Goal: Information Seeking & Learning: Learn about a topic

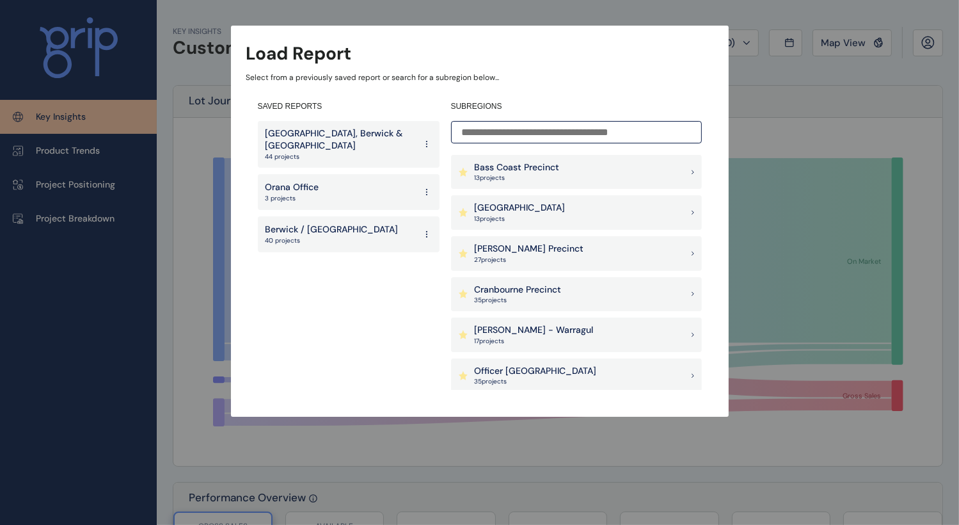
click at [358, 153] on p "44 projects" at bounding box center [341, 156] width 150 height 9
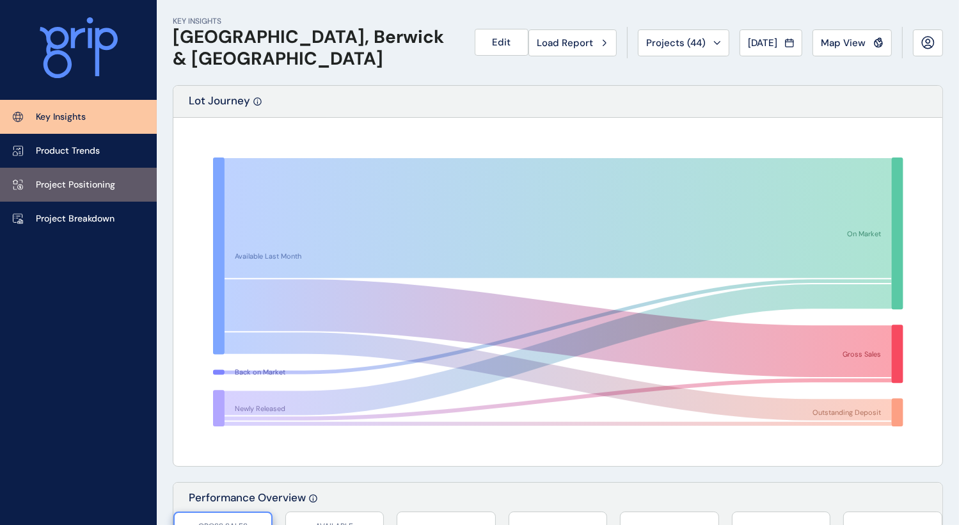
click at [50, 189] on p "Project Positioning" at bounding box center [75, 185] width 79 height 13
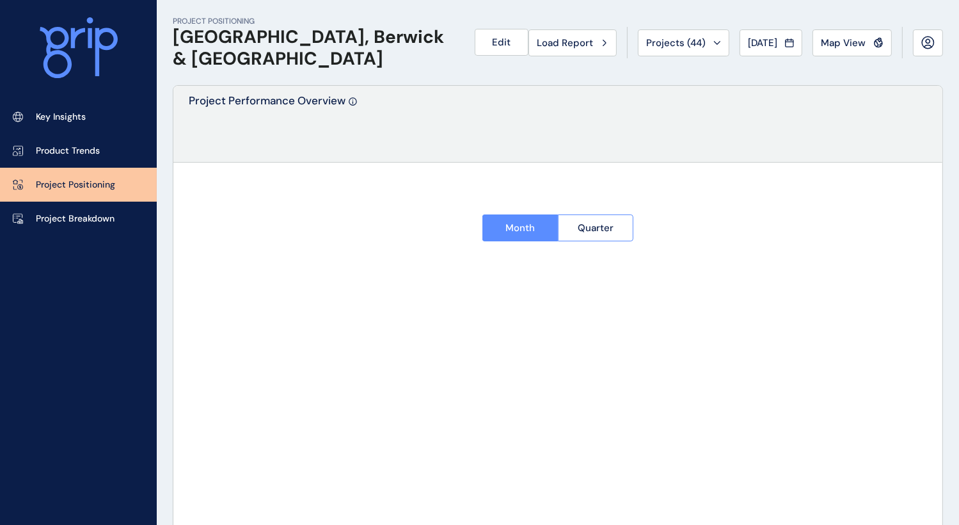
type input "**********"
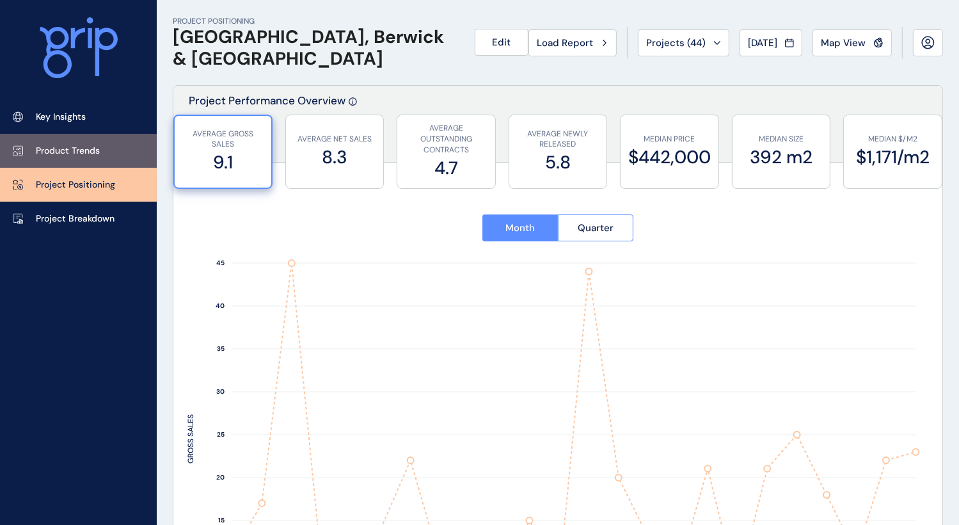
click at [71, 145] on p "Product Trends" at bounding box center [68, 151] width 64 height 13
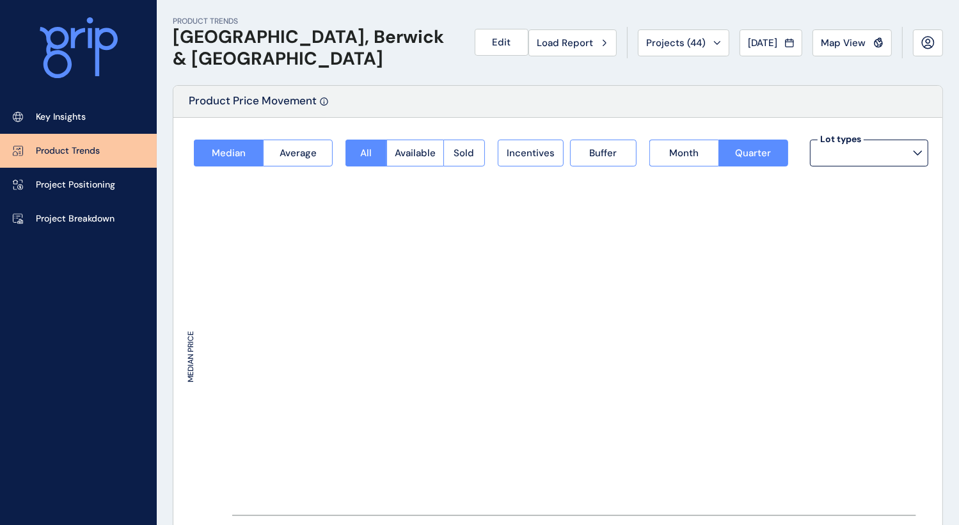
type input "**********"
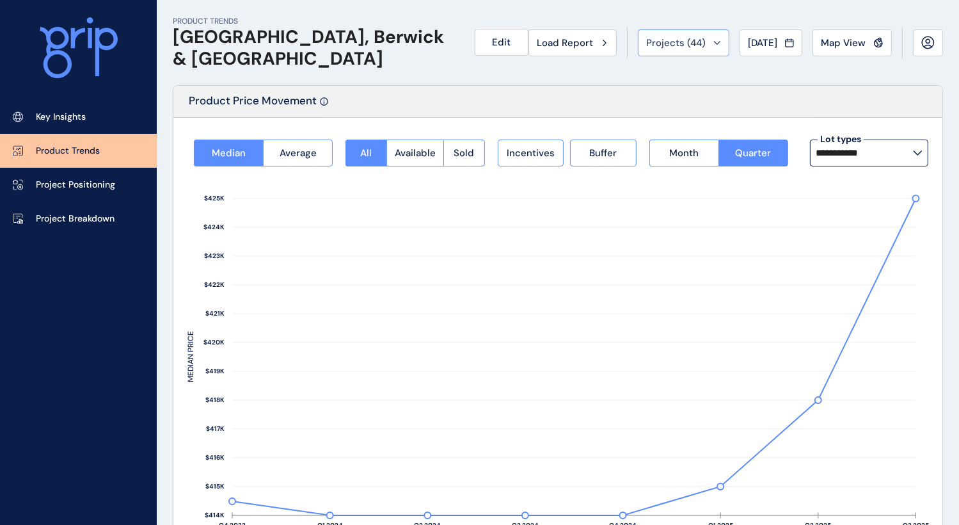
click at [699, 44] on div "Projects ( 44 )" at bounding box center [683, 42] width 75 height 13
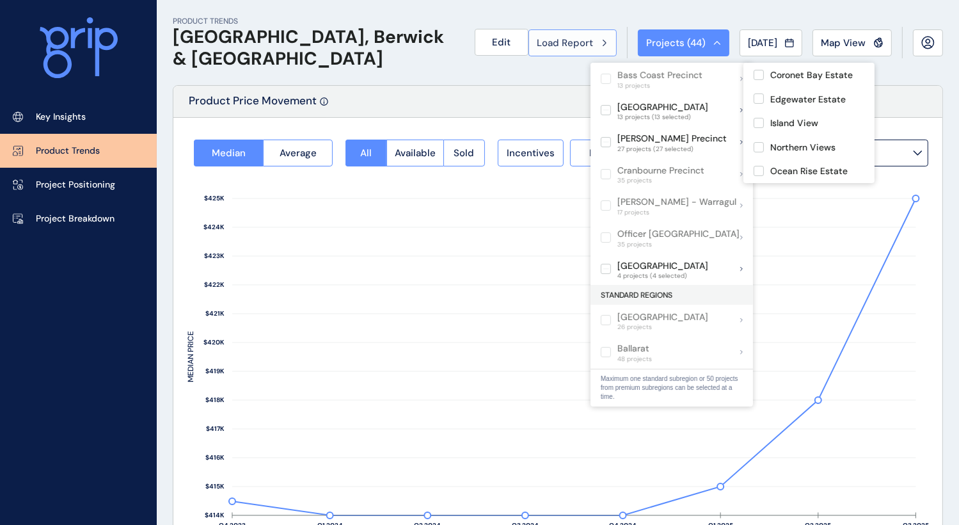
click at [557, 40] on span "Load Report" at bounding box center [565, 42] width 56 height 13
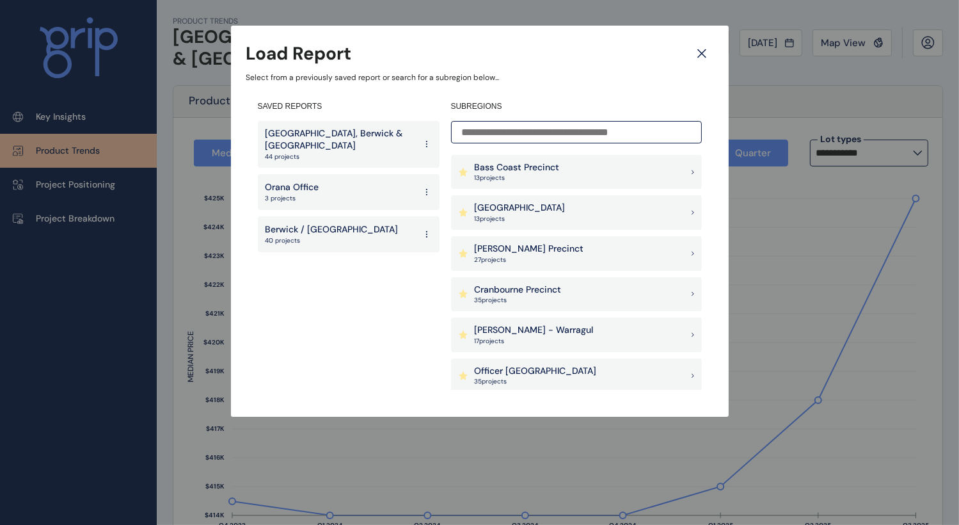
click at [517, 284] on p "Cranbourne Precinct" at bounding box center [518, 290] width 87 height 13
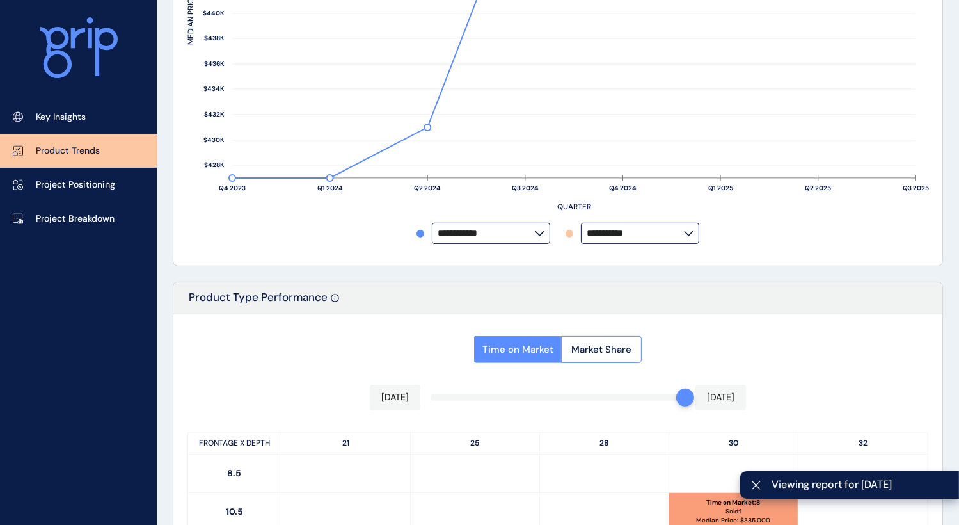
scroll to position [368, 0]
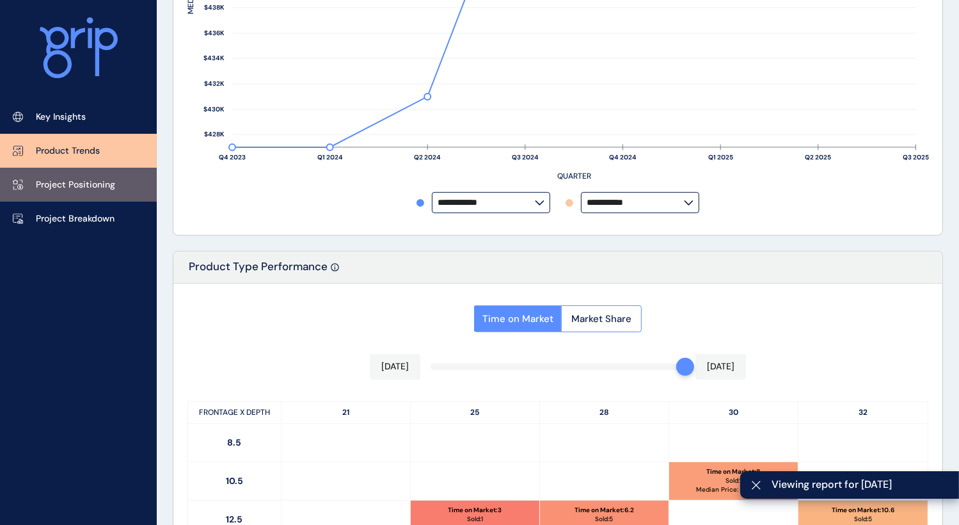
click at [85, 195] on link "Project Positioning" at bounding box center [78, 185] width 157 height 34
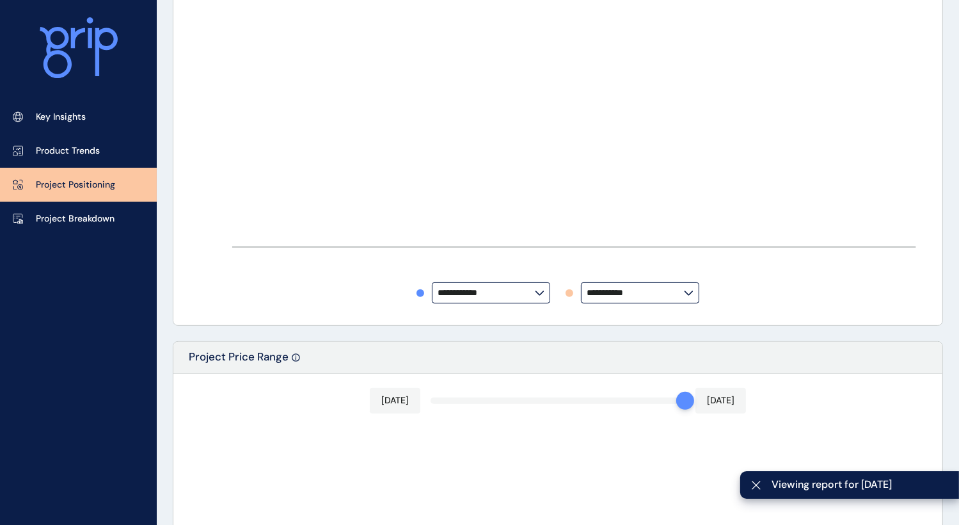
type input "**********"
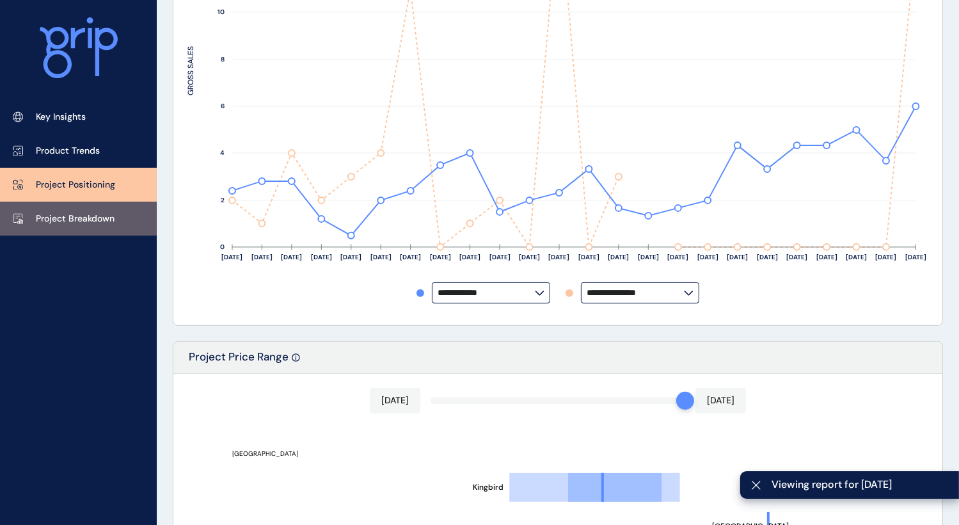
click at [83, 222] on p "Project Breakdown" at bounding box center [75, 219] width 79 height 13
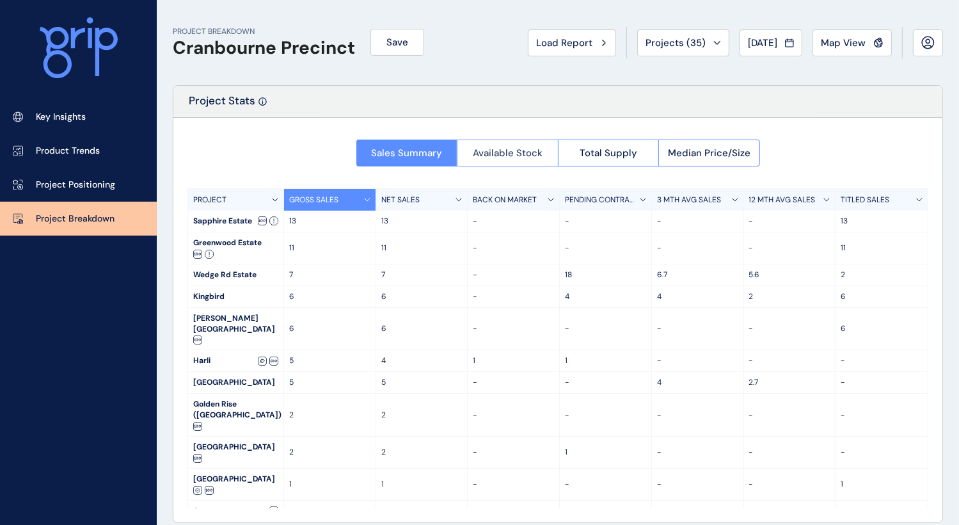
click at [498, 148] on span "Available Stock" at bounding box center [508, 153] width 70 height 13
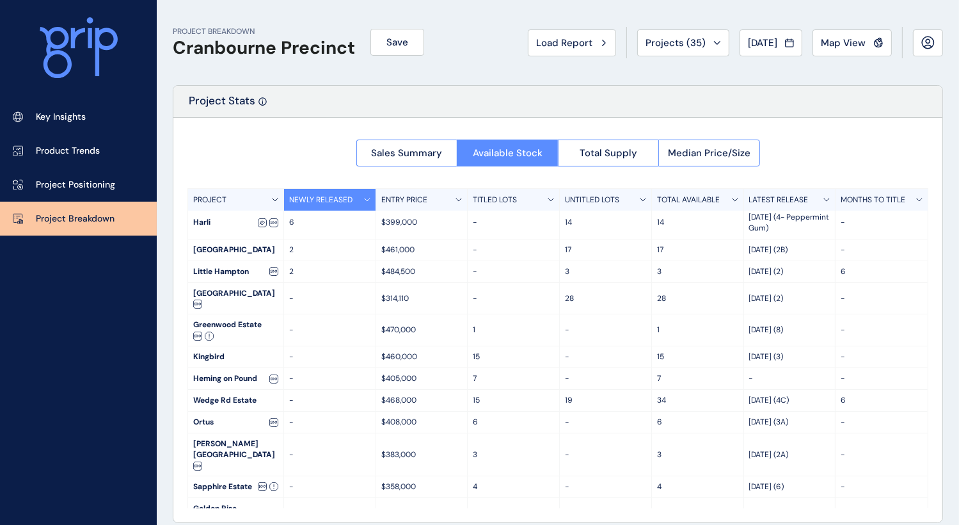
scroll to position [4, 0]
click at [409, 159] on button "Sales Summary" at bounding box center [407, 153] width 101 height 27
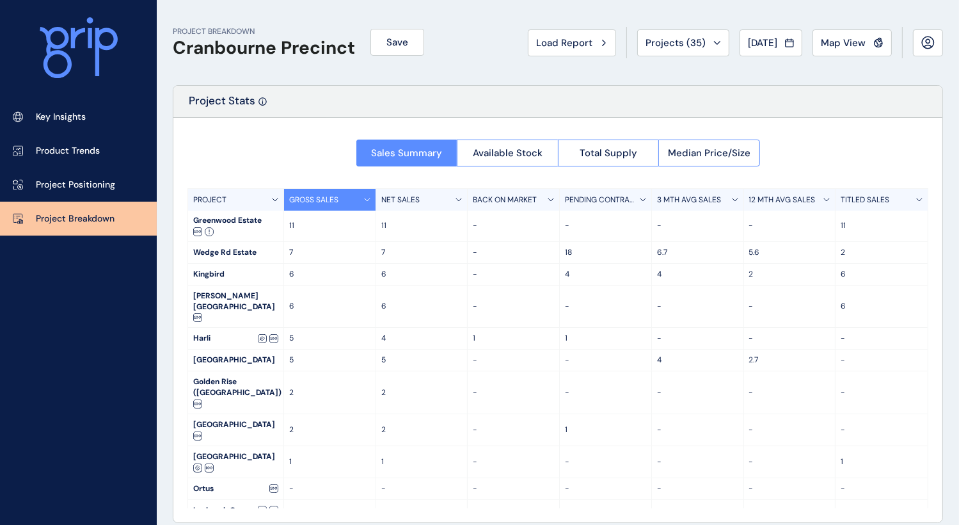
scroll to position [22, 0]
click at [485, 161] on button "Available Stock" at bounding box center [507, 153] width 101 height 27
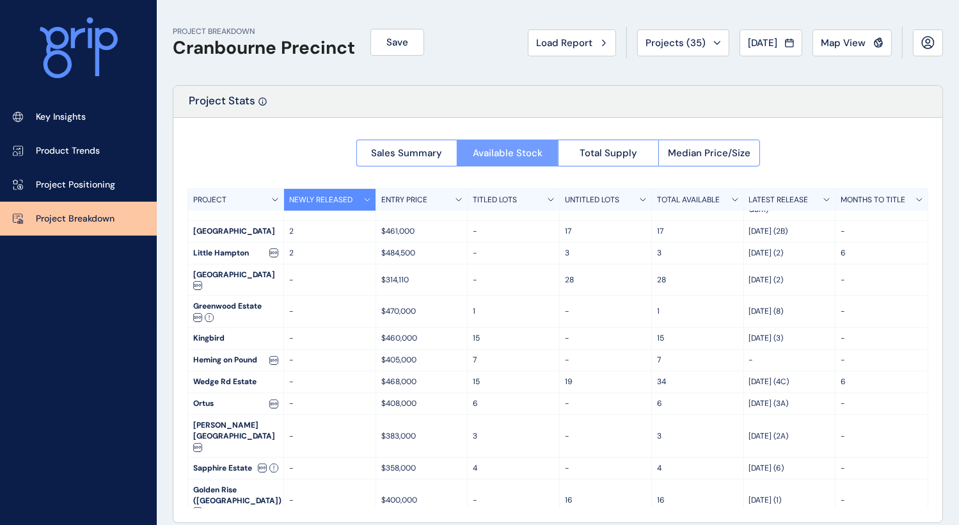
scroll to position [4, 0]
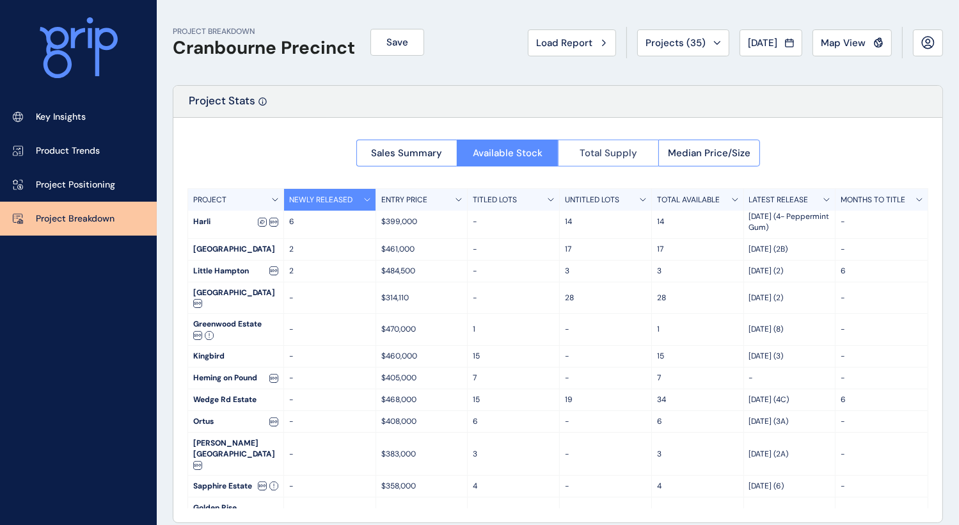
click at [604, 159] on span "Total Supply" at bounding box center [609, 153] width 58 height 13
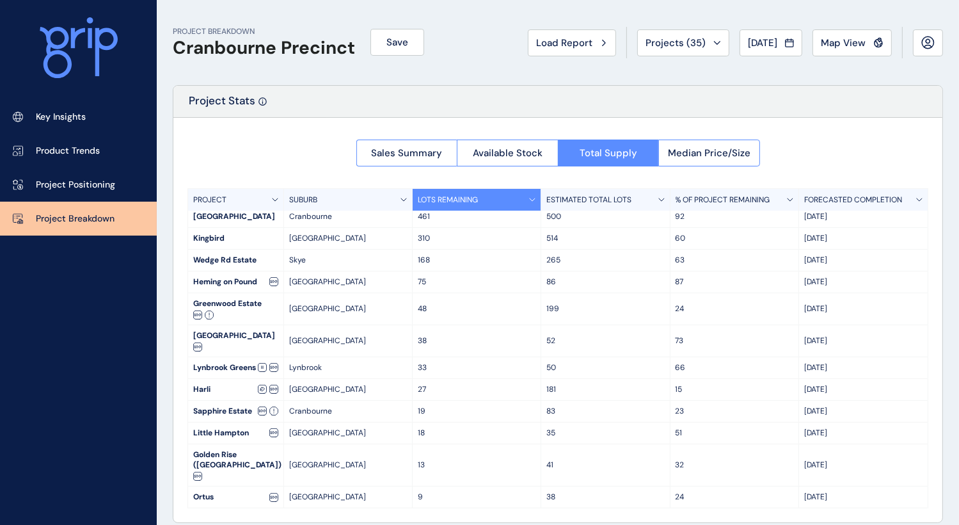
scroll to position [5, 0]
click at [499, 143] on button "Available Stock" at bounding box center [507, 153] width 101 height 27
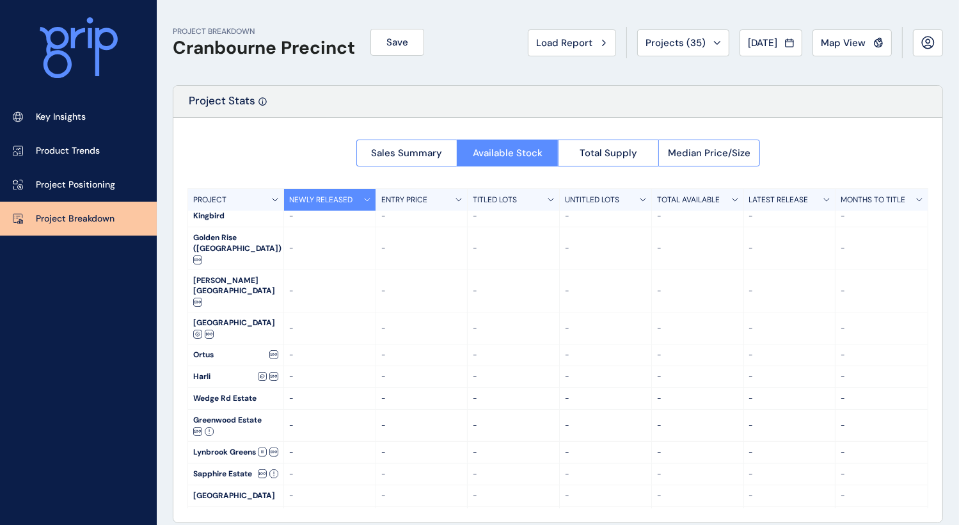
scroll to position [4, 0]
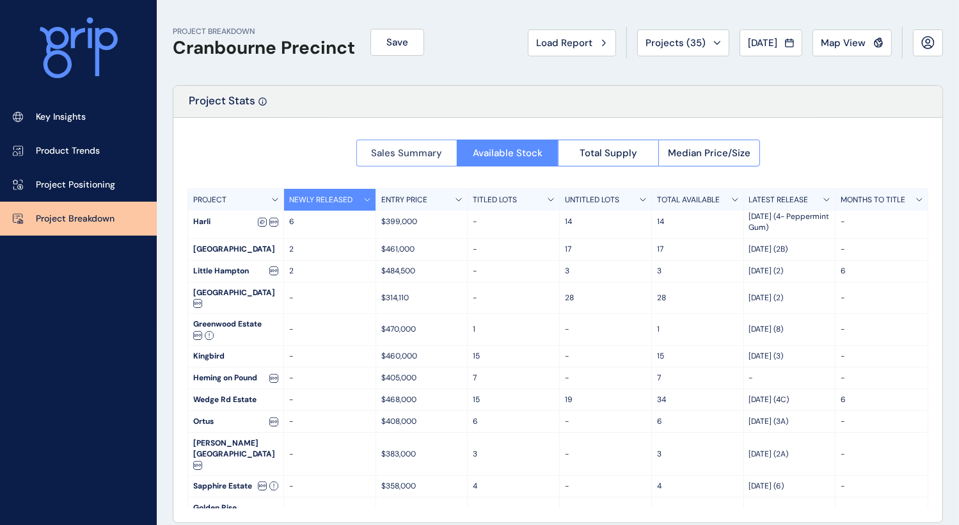
click at [413, 156] on span "Sales Summary" at bounding box center [406, 153] width 71 height 13
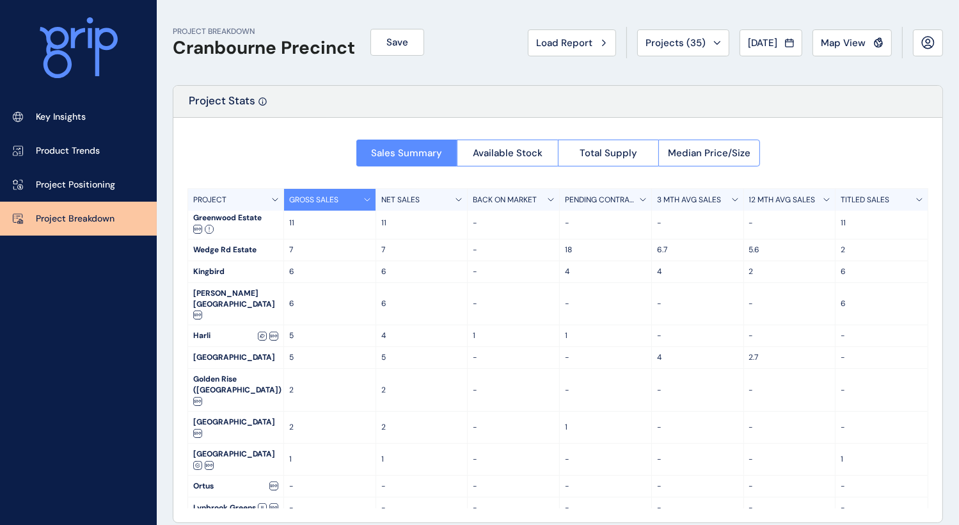
scroll to position [26, 0]
click at [493, 147] on span "Available Stock" at bounding box center [508, 153] width 70 height 13
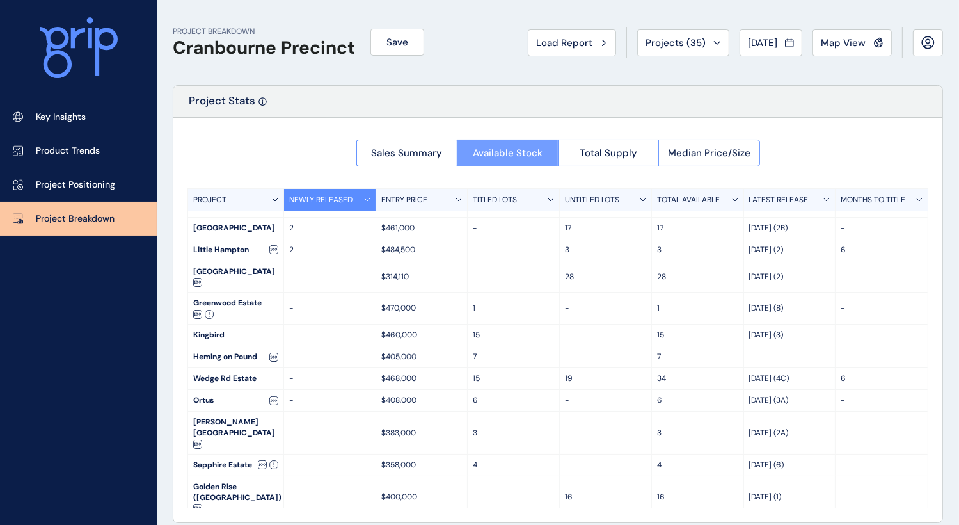
scroll to position [4, 0]
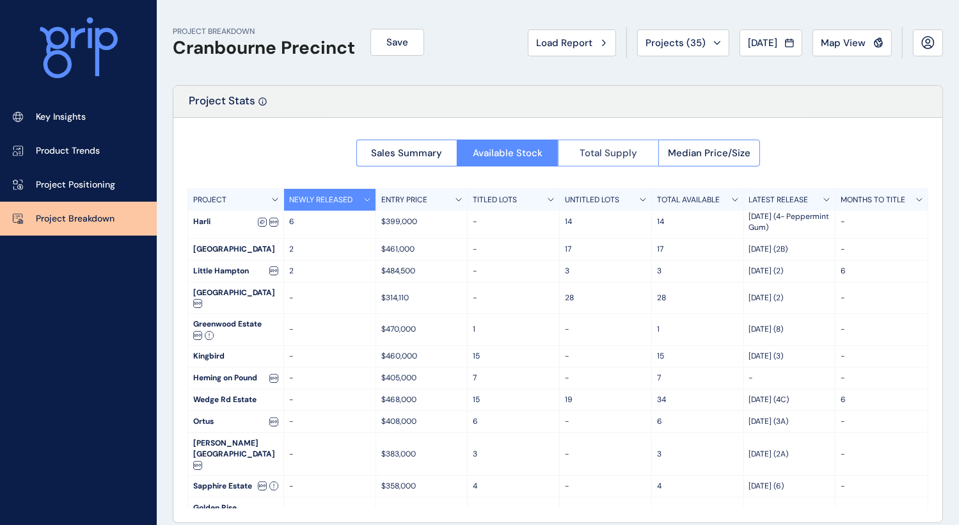
click at [597, 147] on span "Total Supply" at bounding box center [609, 153] width 58 height 13
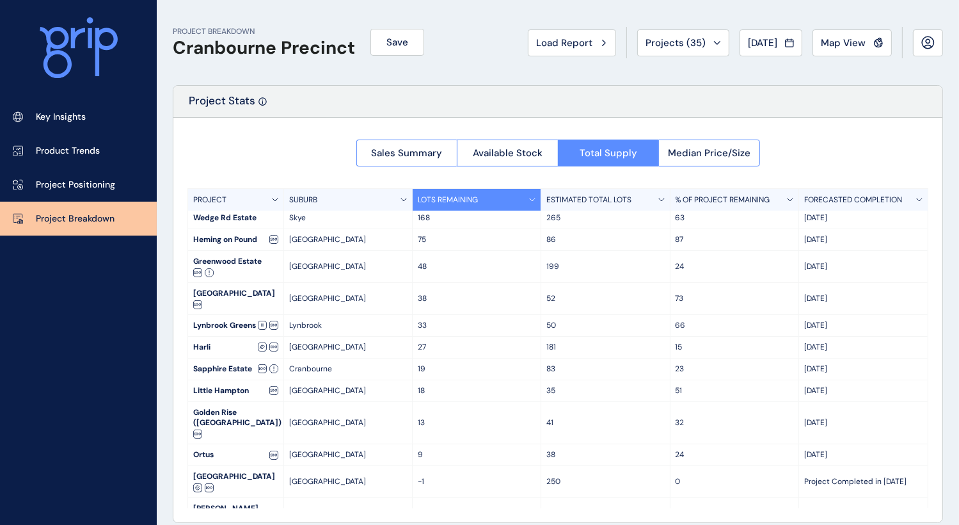
scroll to position [47, 0]
click at [691, 153] on span "Median Price/Size" at bounding box center [709, 153] width 83 height 13
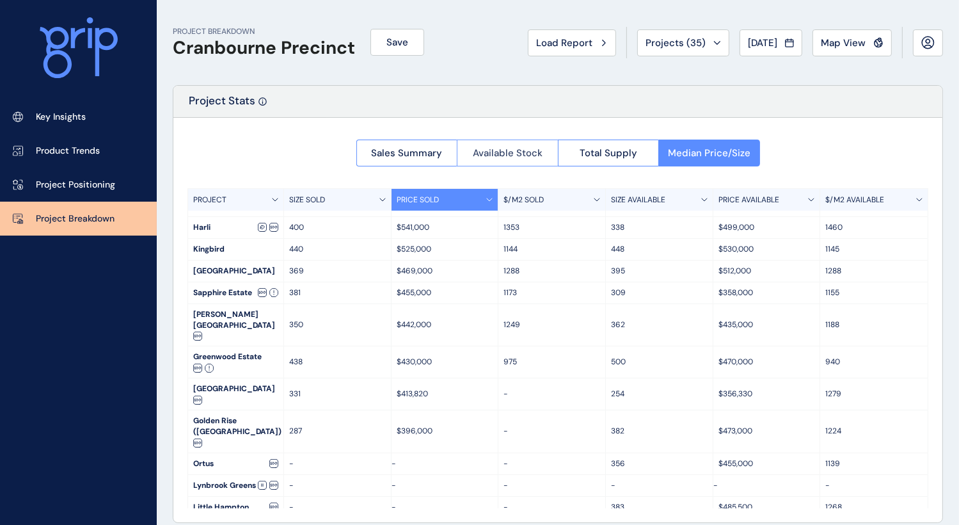
click at [520, 155] on span "Available Stock" at bounding box center [508, 153] width 70 height 13
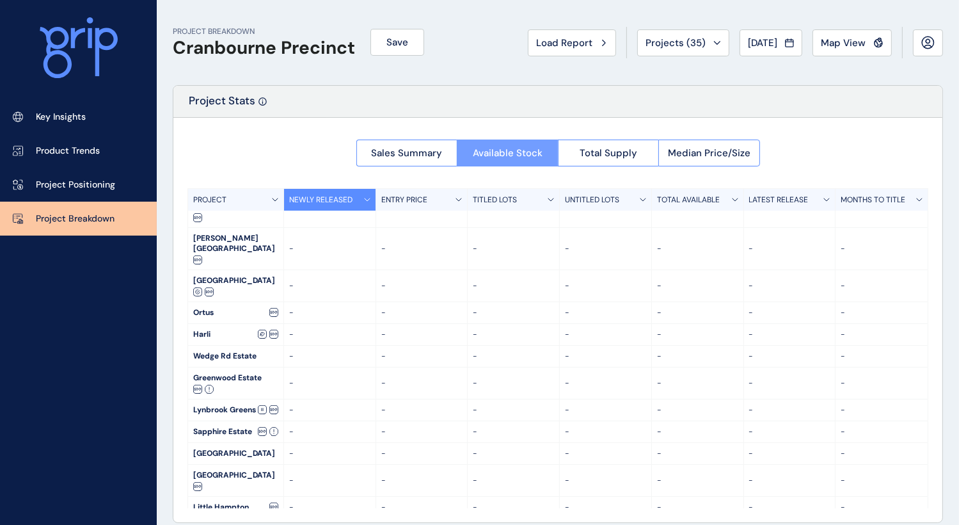
scroll to position [4, 0]
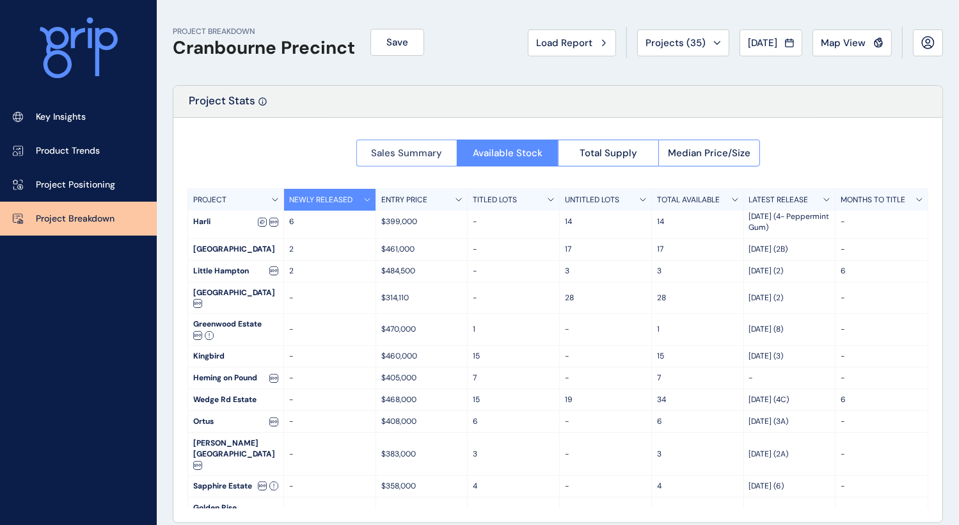
click at [422, 159] on span "Sales Summary" at bounding box center [406, 153] width 71 height 13
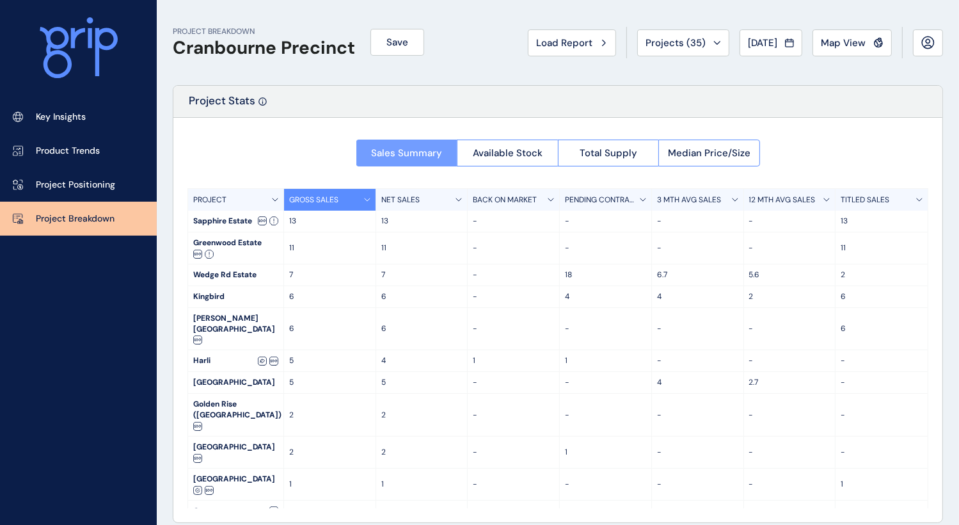
click at [422, 159] on span "Sales Summary" at bounding box center [406, 153] width 71 height 13
click at [483, 156] on span "Available Stock" at bounding box center [508, 153] width 70 height 13
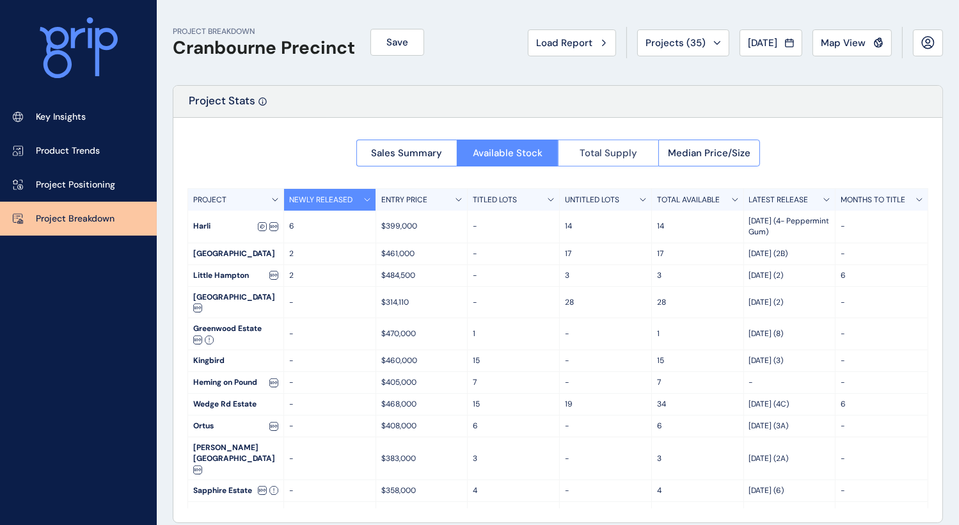
click at [581, 150] on span "Total Supply" at bounding box center [609, 153] width 58 height 13
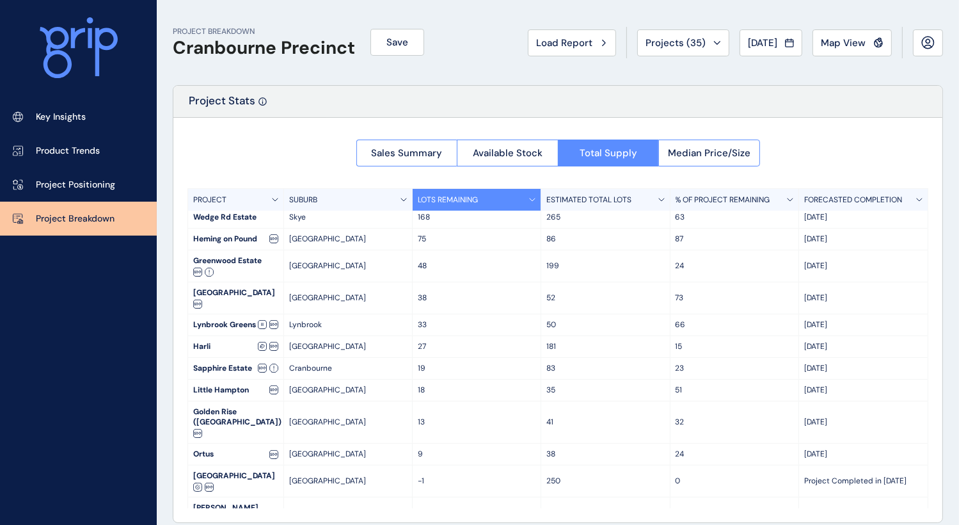
scroll to position [13, 0]
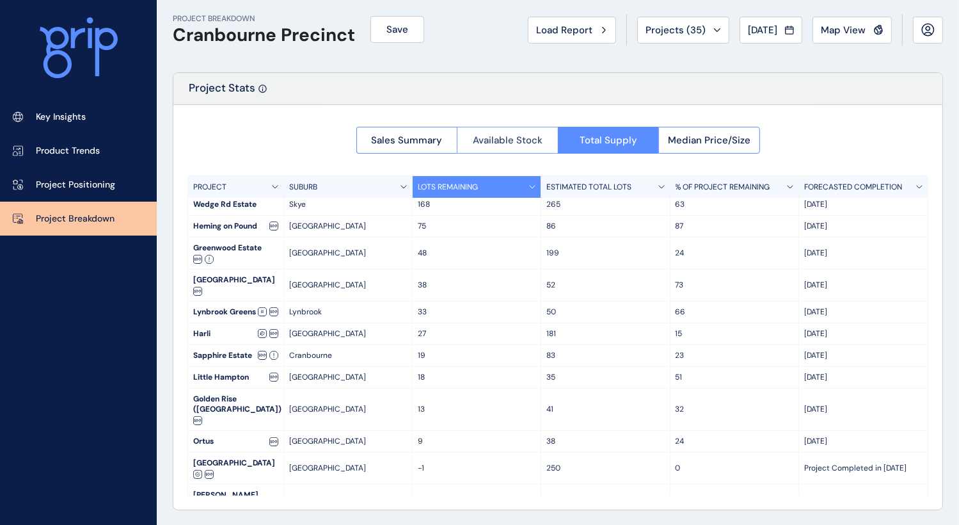
click at [502, 127] on button "Available Stock" at bounding box center [507, 140] width 101 height 27
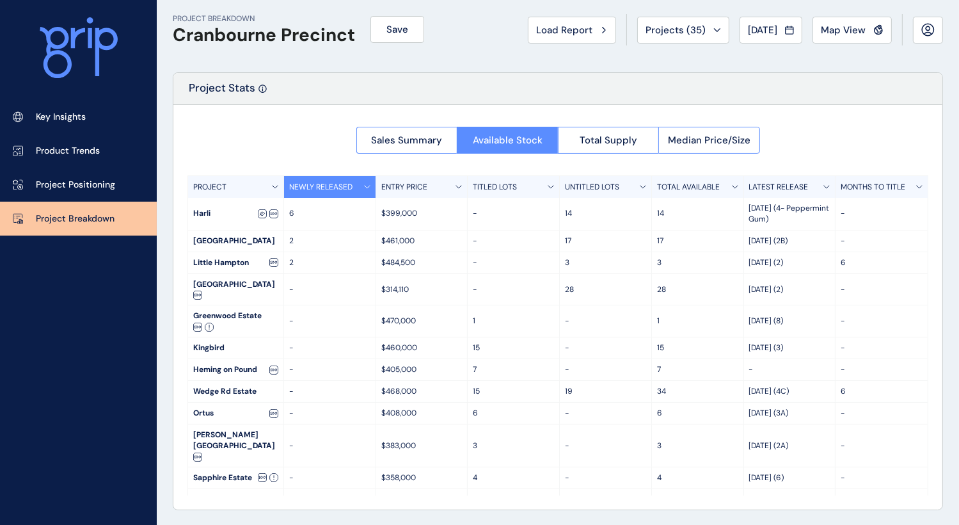
scroll to position [0, 0]
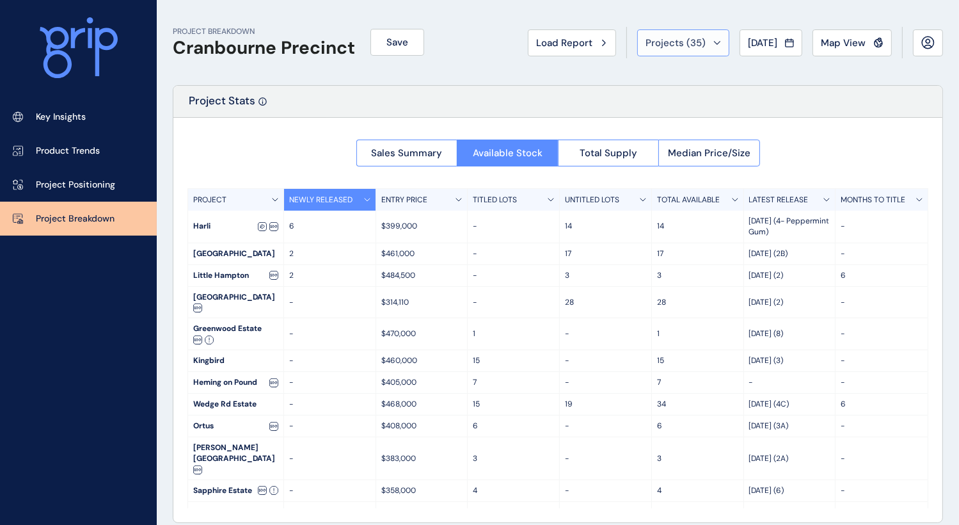
click at [673, 51] on button "Projects ( 35 )" at bounding box center [684, 42] width 92 height 27
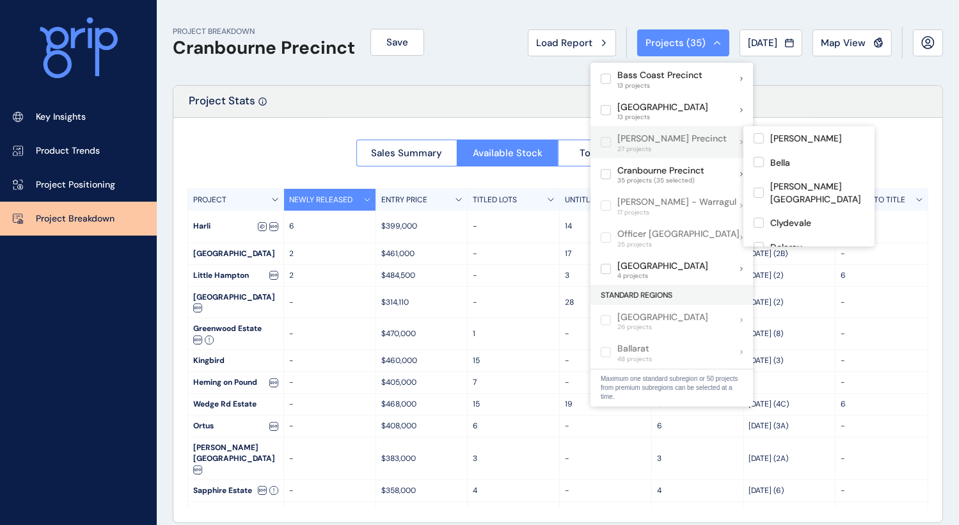
click at [601, 143] on label at bounding box center [606, 142] width 10 height 10
click at [609, 138] on label at bounding box center [606, 142] width 10 height 10
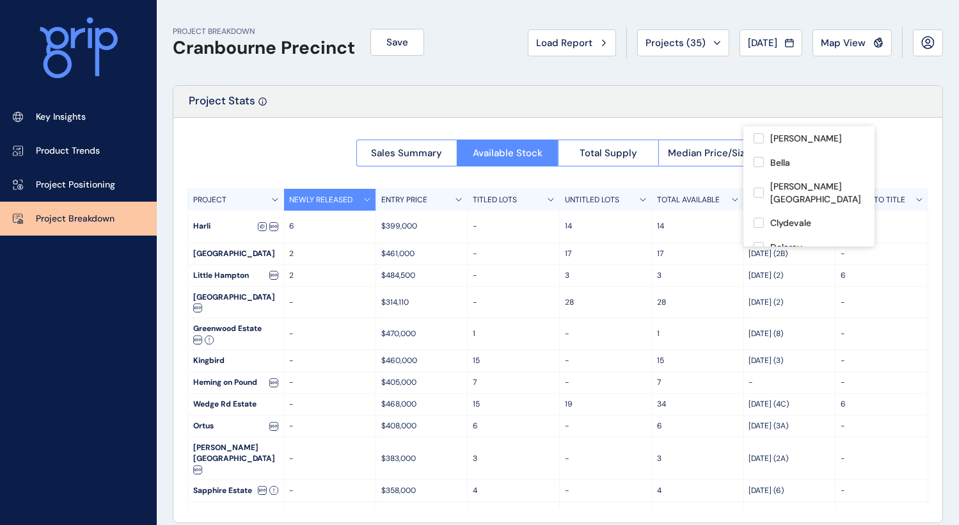
click at [459, 104] on div "Project Stats" at bounding box center [557, 102] width 769 height 32
click at [570, 42] on span "Load Report" at bounding box center [564, 42] width 56 height 13
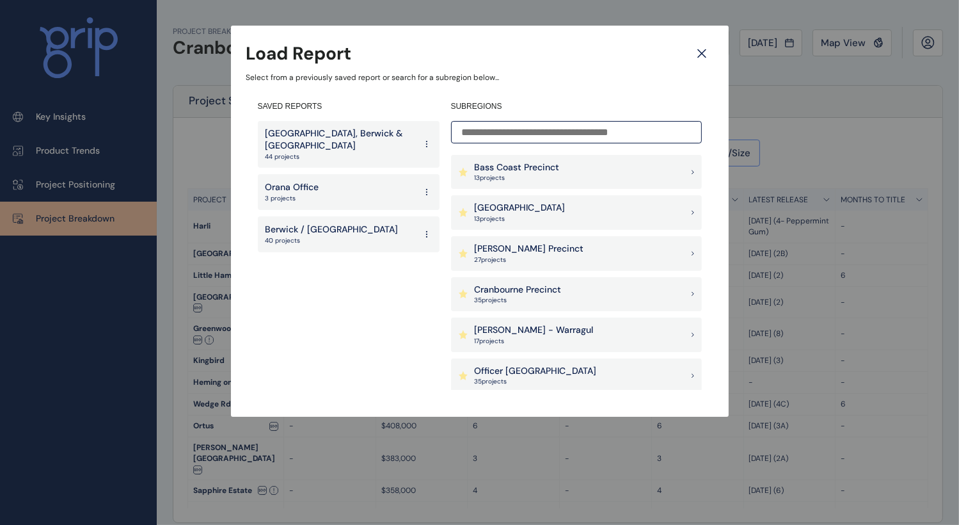
click at [498, 250] on p "[PERSON_NAME] Precinct" at bounding box center [529, 249] width 109 height 13
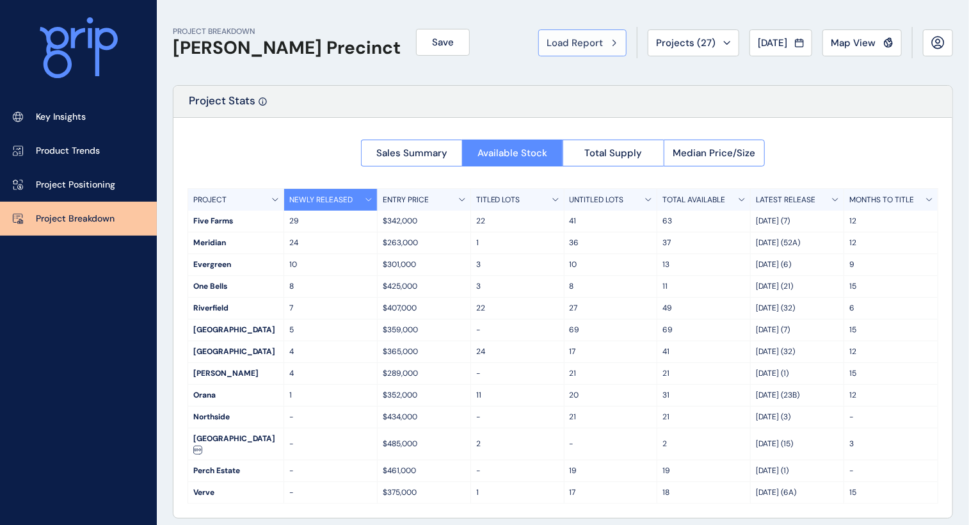
click at [583, 43] on span "Load Report" at bounding box center [575, 42] width 56 height 13
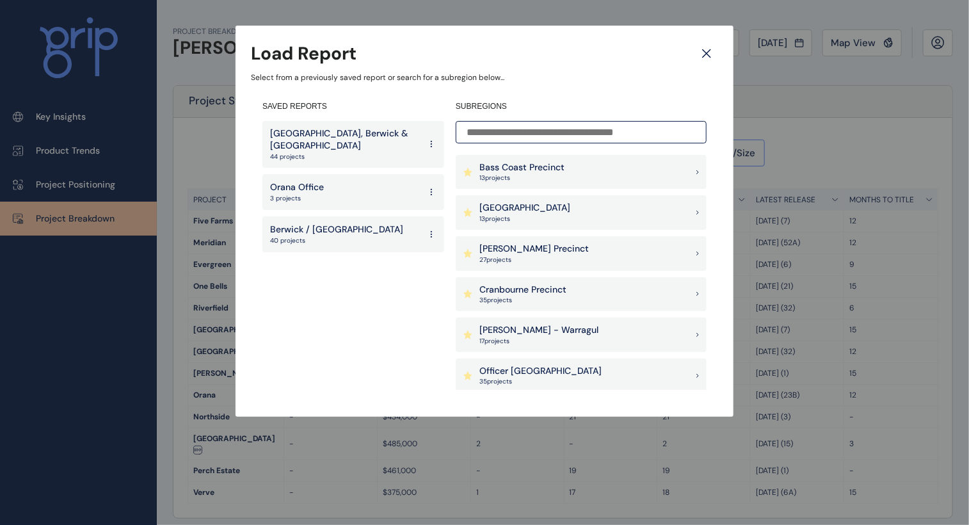
click at [337, 141] on p "[GEOGRAPHIC_DATA], Berwick & [GEOGRAPHIC_DATA]" at bounding box center [345, 139] width 150 height 25
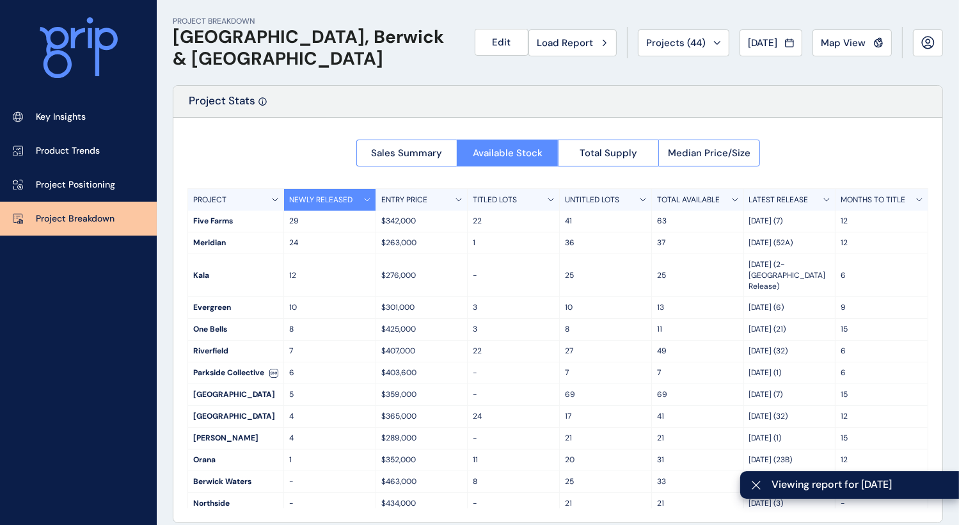
click at [332, 147] on div "Sales Summary Available Stock Total Supply Median Price/Size PROJECT NEWLY RELE…" at bounding box center [557, 320] width 769 height 405
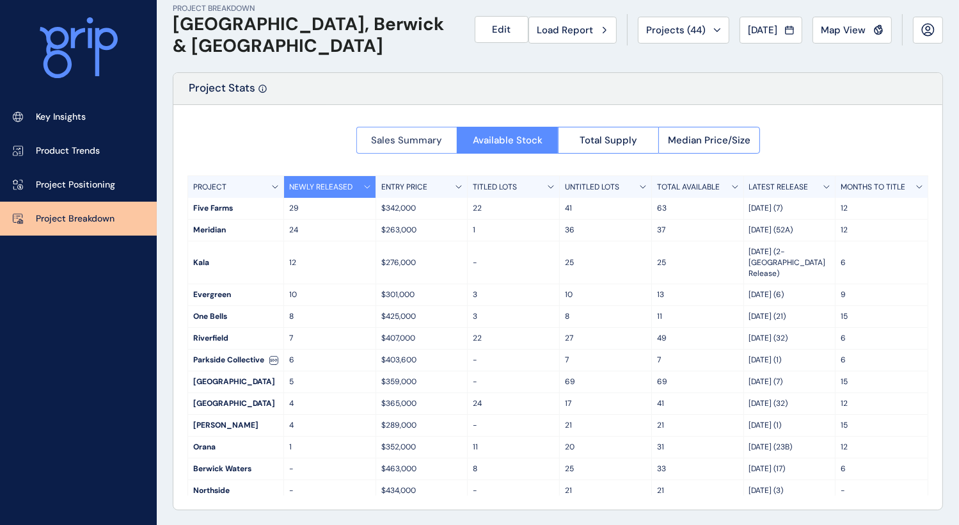
click at [378, 140] on span "Sales Summary" at bounding box center [406, 140] width 71 height 13
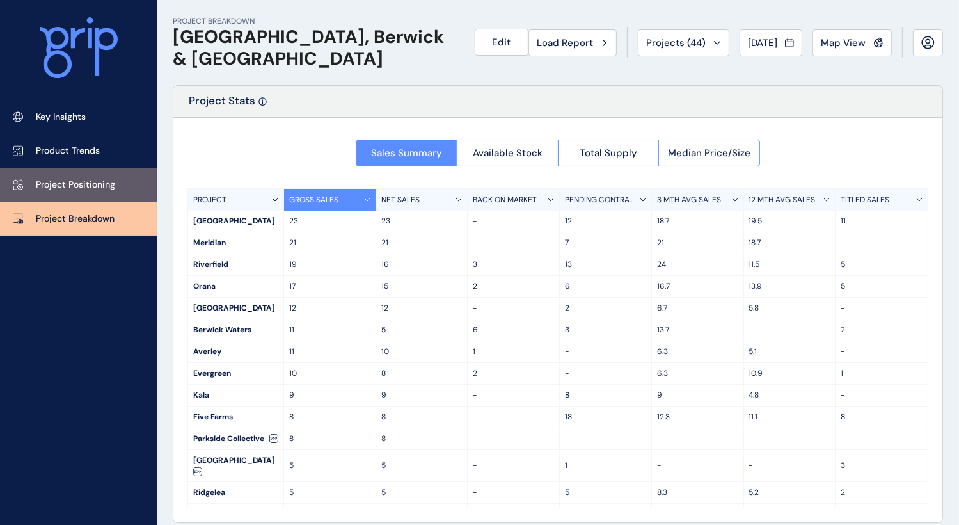
click at [74, 175] on link "Project Positioning" at bounding box center [78, 185] width 157 height 34
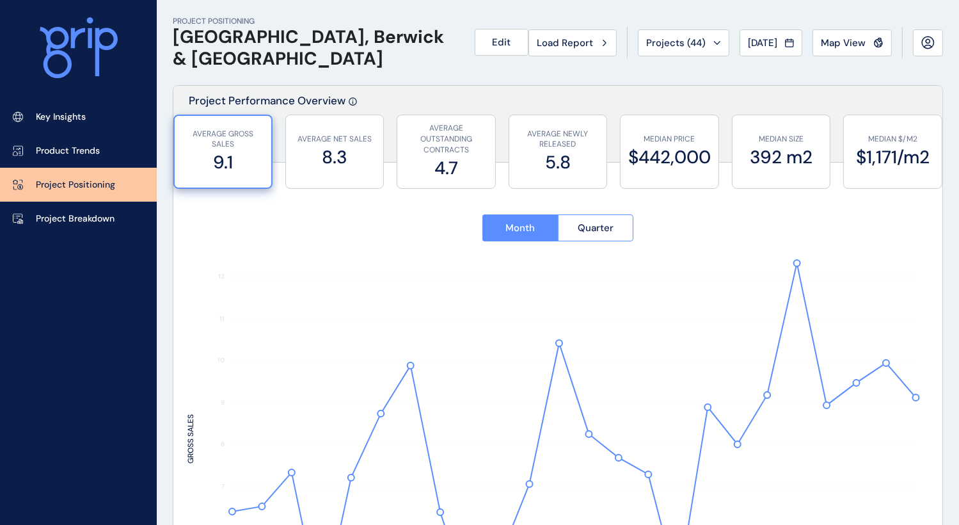
type input "**********"
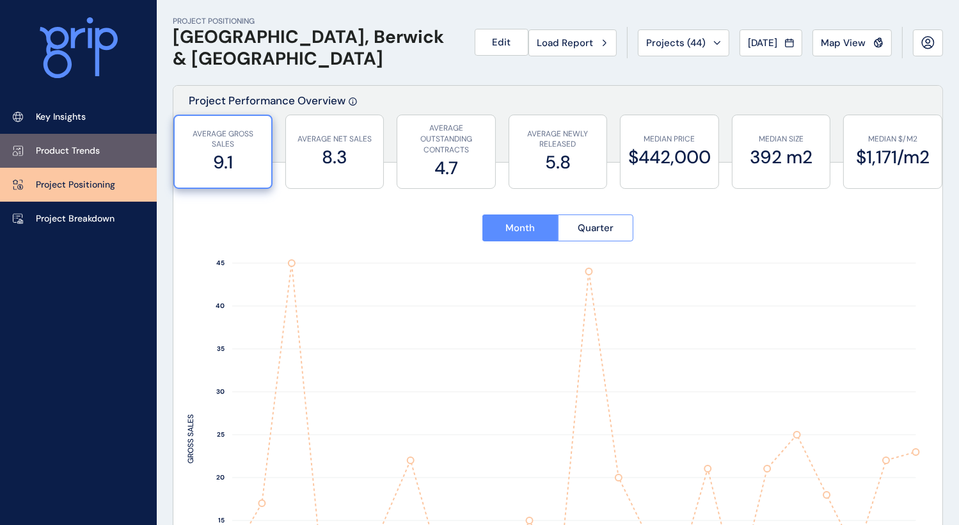
click at [69, 146] on p "Product Trends" at bounding box center [68, 151] width 64 height 13
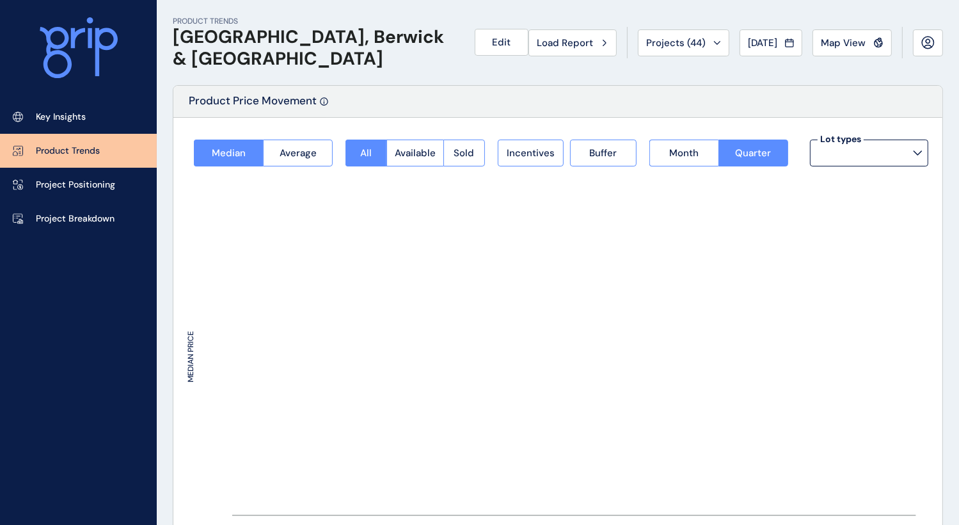
type input "**********"
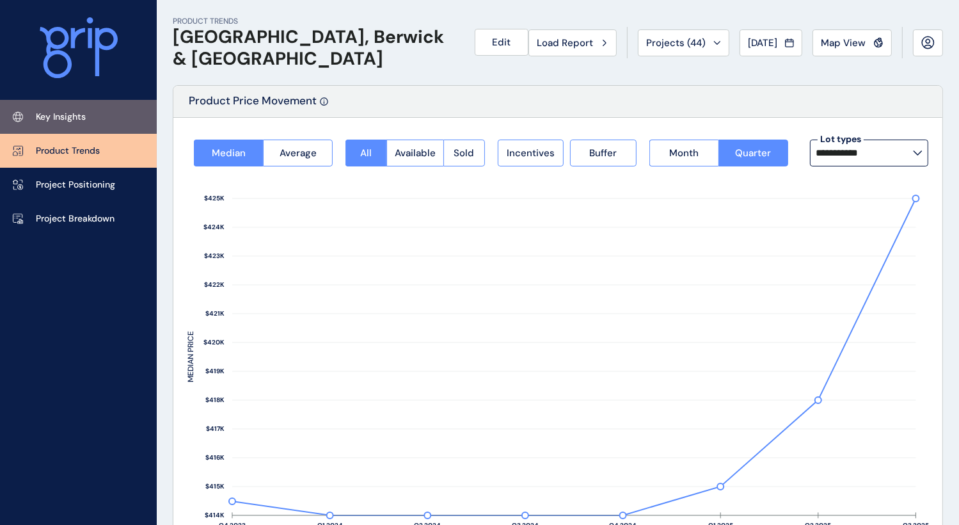
click at [64, 117] on p "Key Insights" at bounding box center [61, 117] width 50 height 13
